Goal: Task Accomplishment & Management: Complete application form

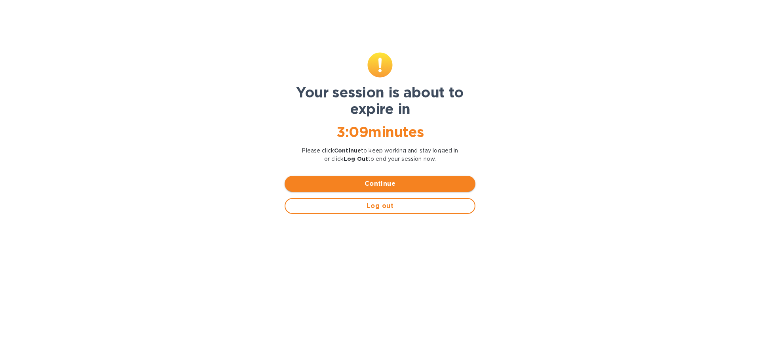
drag, startPoint x: 381, startPoint y: 184, endPoint x: 439, endPoint y: 179, distance: 58.4
click at [381, 184] on span "Continue" at bounding box center [380, 184] width 178 height 10
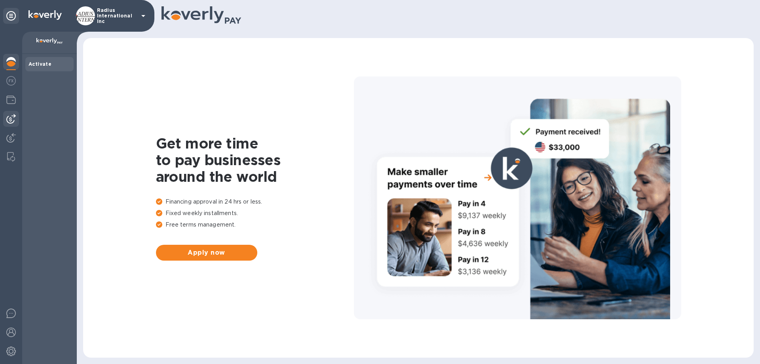
click at [12, 119] on img at bounding box center [11, 119] width 10 height 10
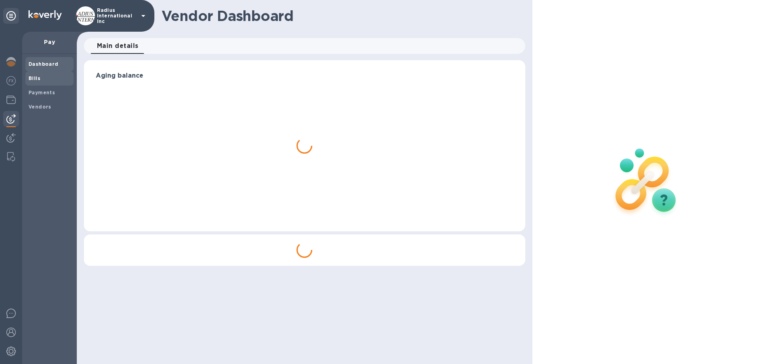
click at [39, 80] on b "Bills" at bounding box center [35, 78] width 12 height 6
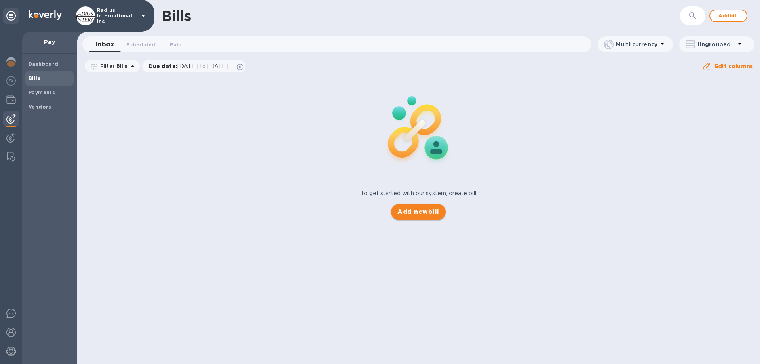
click at [426, 211] on span "Add new bill" at bounding box center [418, 212] width 42 height 10
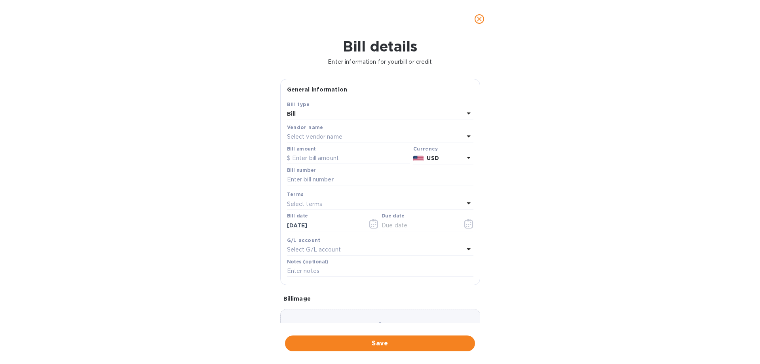
click at [321, 139] on p "Select vendor name" at bounding box center [314, 137] width 55 height 8
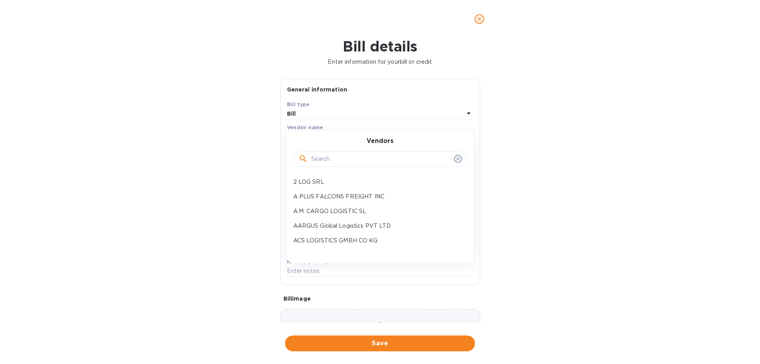
click at [332, 157] on input "text" at bounding box center [381, 159] width 140 height 12
type input "rslog"
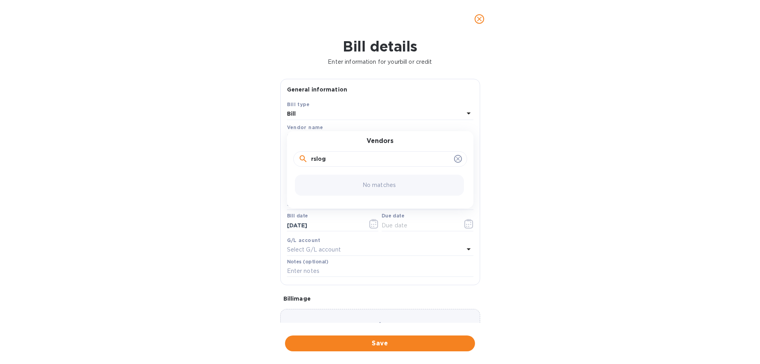
click at [228, 139] on div "Bill details Enter information for your bill or credit General information Save…" at bounding box center [380, 201] width 760 height 326
click at [316, 135] on p "Select vendor name" at bounding box center [314, 137] width 55 height 8
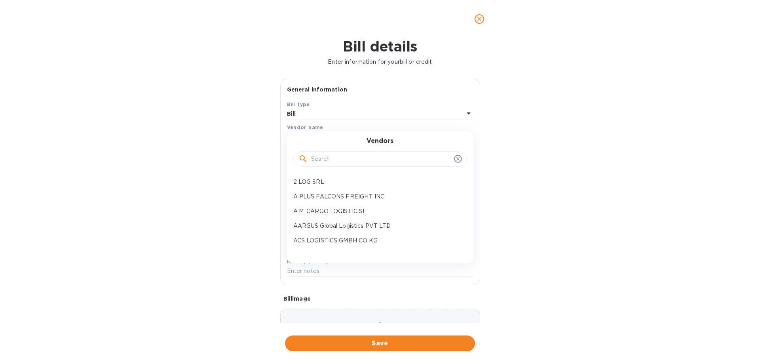
drag, startPoint x: 325, startPoint y: 155, endPoint x: 365, endPoint y: 152, distance: 40.1
click at [325, 154] on input "text" at bounding box center [381, 159] width 140 height 12
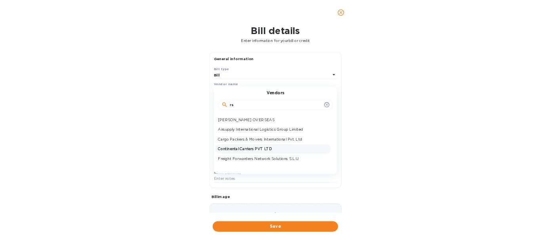
scroll to position [12, 0]
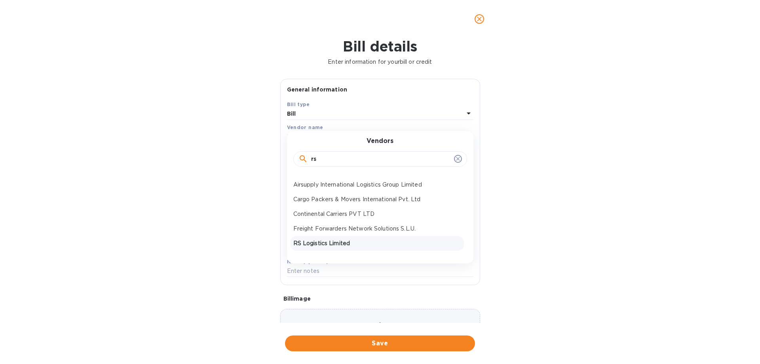
type input "rs"
click at [331, 242] on p "RS Logistics Limited" at bounding box center [376, 243] width 167 height 8
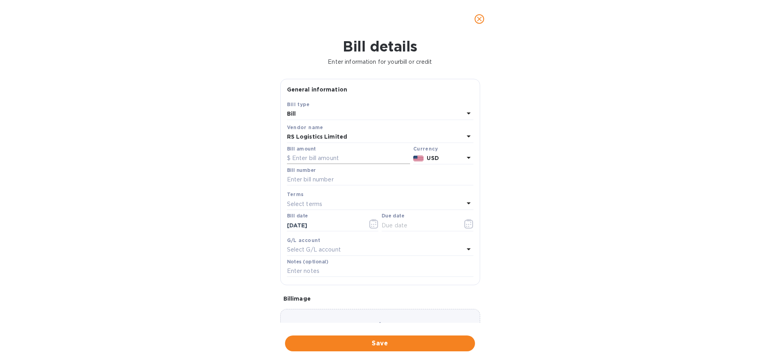
click at [316, 156] on input "text" at bounding box center [348, 158] width 123 height 12
type input "178,012.49"
type input "March SOA-RS"
click at [408, 228] on input "text" at bounding box center [419, 225] width 75 height 12
click at [468, 223] on icon "button" at bounding box center [468, 224] width 9 height 10
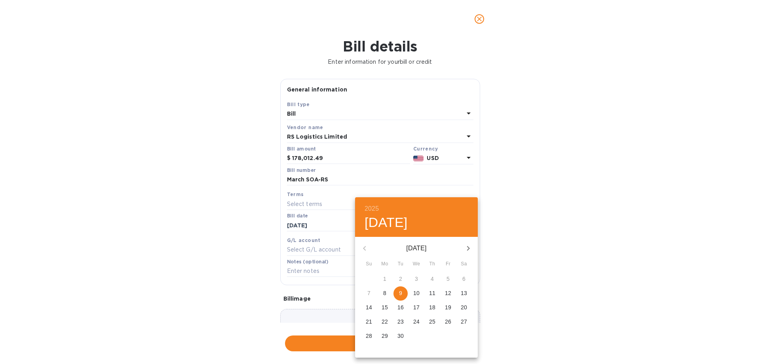
drag, startPoint x: 402, startPoint y: 294, endPoint x: 608, endPoint y: 282, distance: 206.6
click at [408, 294] on div "9" at bounding box center [401, 293] width 16 height 14
type input "09/09/2025"
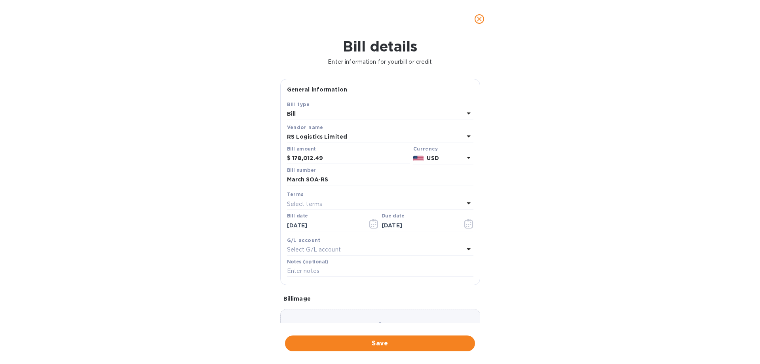
drag, startPoint x: 608, startPoint y: 282, endPoint x: 458, endPoint y: 357, distance: 167.5
click at [606, 283] on div "2025 Tue, Sep 9 September 2025 Su Mo Tu We Th Fr Sa 31 1 2 3 4 5 6 7 8 9 10 11 …" at bounding box center [380, 182] width 760 height 364
click at [431, 342] on span "Save" at bounding box center [379, 343] width 177 height 10
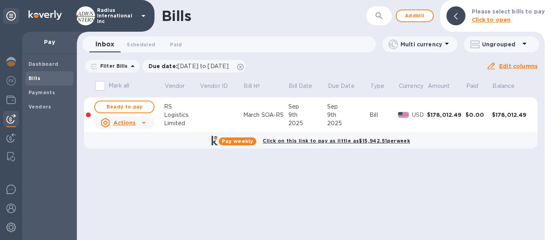
drag, startPoint x: 131, startPoint y: 105, endPoint x: 323, endPoint y: 95, distance: 193.0
click at [131, 105] on span "Ready to pay" at bounding box center [124, 107] width 46 height 10
checkbox input "true"
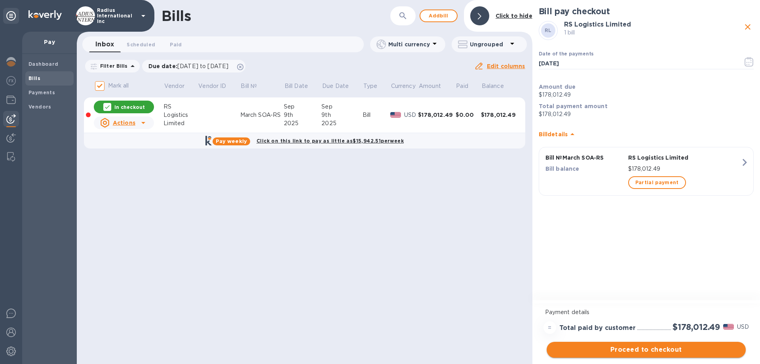
click at [655, 349] on span "Proceed to checkout" at bounding box center [646, 350] width 186 height 10
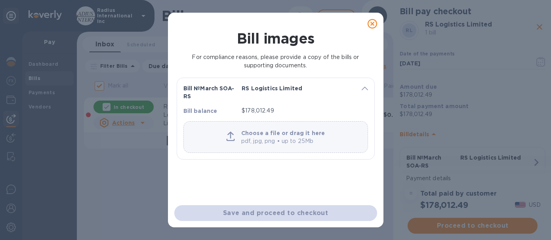
click at [315, 143] on p "pdf, jpg, png • up to 25Mb" at bounding box center [283, 141] width 84 height 8
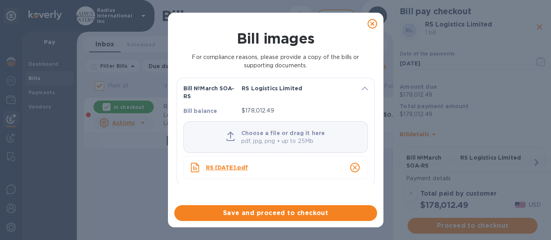
drag, startPoint x: 289, startPoint y: 213, endPoint x: 340, endPoint y: 211, distance: 50.3
click at [290, 213] on span "Save and proceed to checkout" at bounding box center [276, 213] width 190 height 10
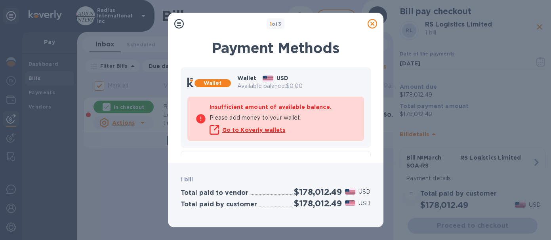
scroll to position [27, 0]
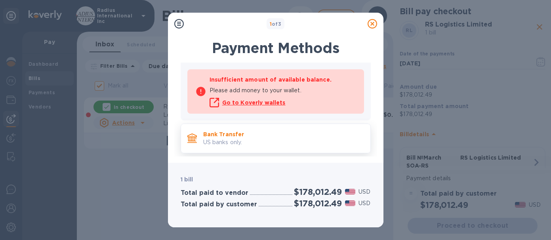
click at [313, 143] on p "US banks only." at bounding box center [283, 142] width 161 height 8
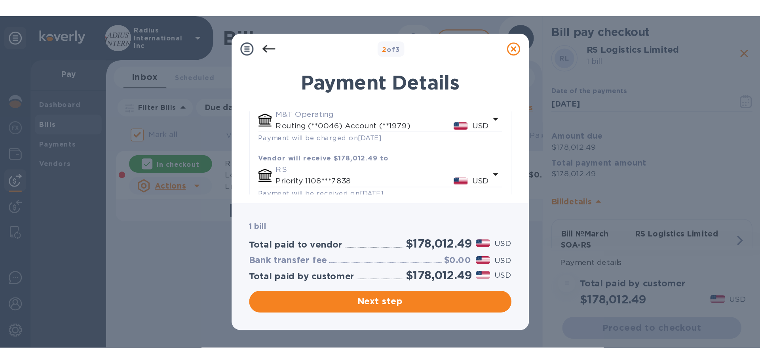
scroll to position [116, 0]
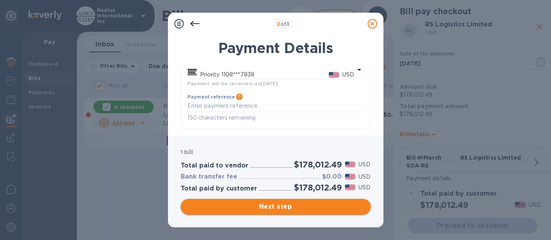
click at [319, 209] on span "Next step" at bounding box center [275, 207] width 177 height 10
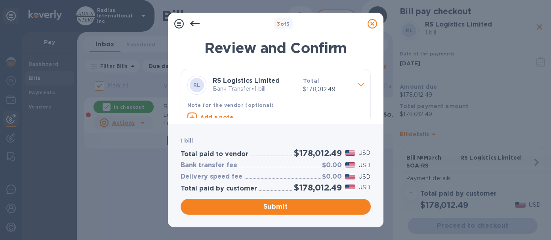
drag, startPoint x: 292, startPoint y: 205, endPoint x: 323, endPoint y: 197, distance: 32.1
click at [292, 205] on span "Submit" at bounding box center [275, 207] width 177 height 10
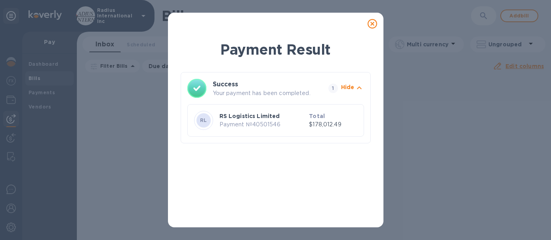
drag, startPoint x: 369, startPoint y: 23, endPoint x: 314, endPoint y: 52, distance: 63.0
click at [369, 23] on icon at bounding box center [372, 24] width 10 height 10
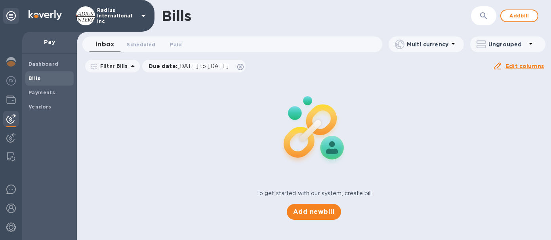
click at [20, 96] on div at bounding box center [11, 136] width 22 height 208
click at [48, 90] on b "Payments" at bounding box center [42, 92] width 27 height 6
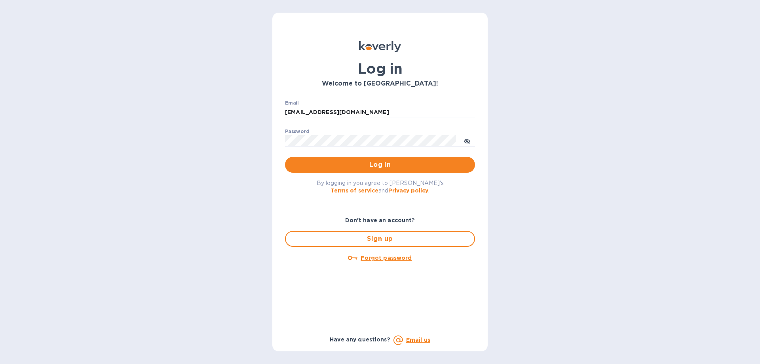
drag, startPoint x: 637, startPoint y: 156, endPoint x: 662, endPoint y: 16, distance: 141.4
click at [639, 153] on div "Log in Welcome to Koverly! Email mirjanas@radiuscargo.com ​ Password ​ Log in B…" at bounding box center [380, 182] width 760 height 364
